Goal: Transaction & Acquisition: Purchase product/service

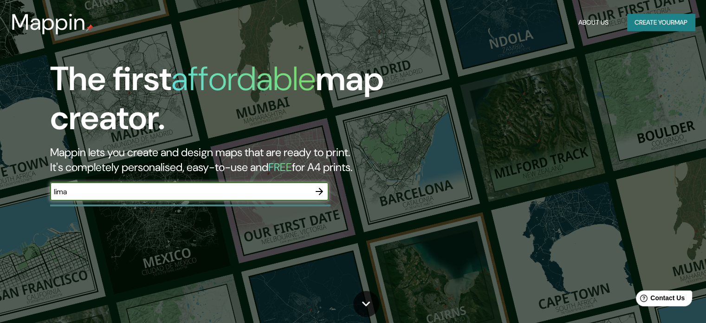
type input "lima"
click at [319, 188] on icon "button" at bounding box center [319, 191] width 7 height 7
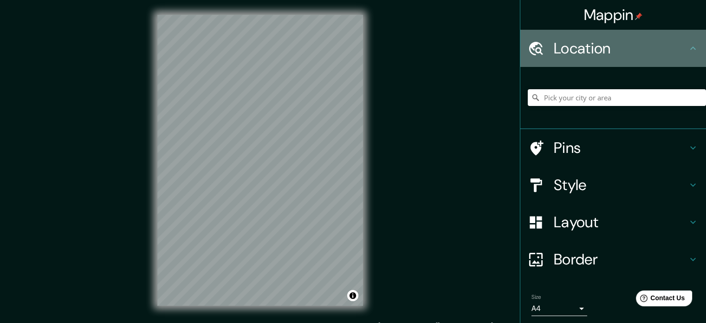
click at [591, 48] on h4 "Location" at bounding box center [621, 48] width 134 height 19
click at [689, 51] on icon at bounding box center [693, 48] width 11 height 11
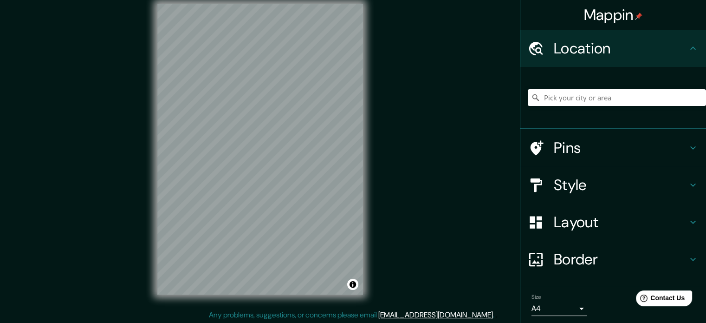
scroll to position [12, 0]
click at [581, 142] on h4 "Pins" at bounding box center [621, 147] width 134 height 19
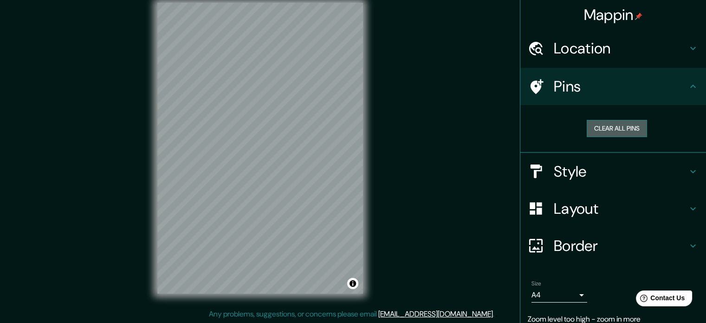
click at [609, 126] on button "Clear all pins" at bounding box center [617, 128] width 60 height 17
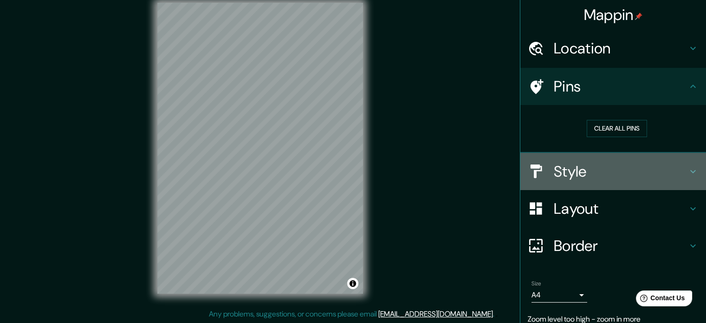
click at [592, 170] on h4 "Style" at bounding box center [621, 171] width 134 height 19
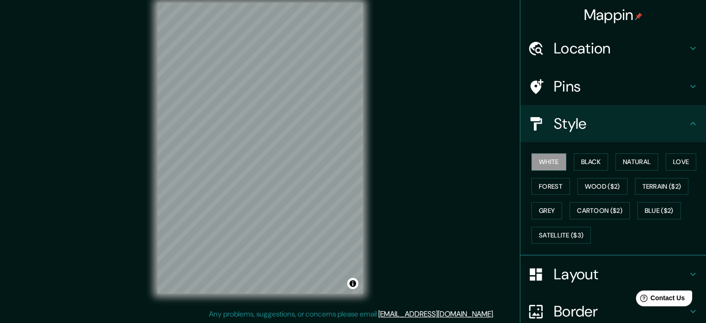
click at [452, 156] on div "Mappin Location Pins Style White Black Natural Love Forest Wood ($2) Terrain ($…" at bounding box center [353, 155] width 706 height 335
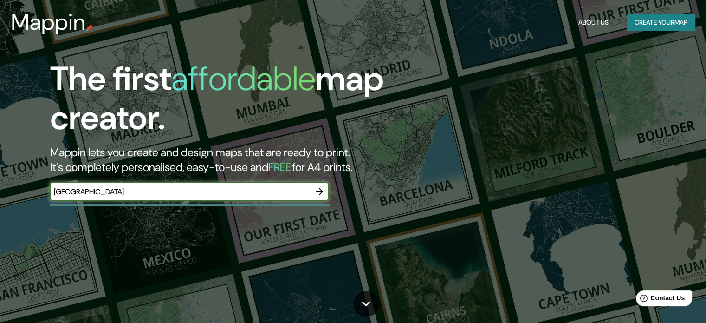
type input "peru"
click at [319, 188] on icon "button" at bounding box center [319, 191] width 7 height 7
